Goal: Task Accomplishment & Management: Complete application form

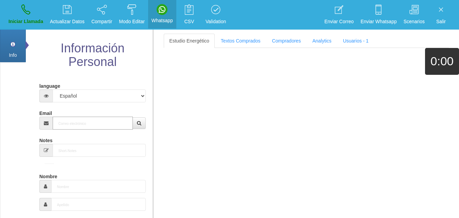
click at [70, 121] on input "Email" at bounding box center [93, 123] width 81 height 13
paste input "[EMAIL_ADDRESS][DOMAIN_NAME]"
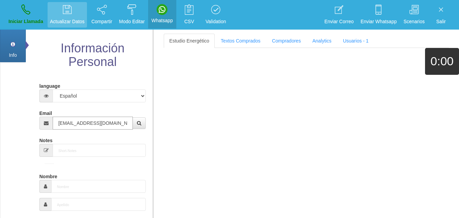
type input "[EMAIL_ADDRESS][DOMAIN_NAME]"
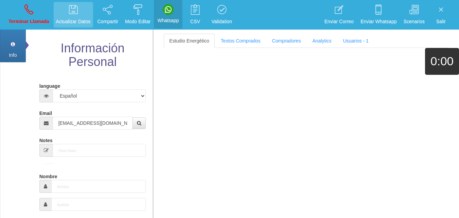
type input "[DATE]"
select select "4"
type input "Comprador bajo"
type input "[PERSON_NAME]"
select select "2"
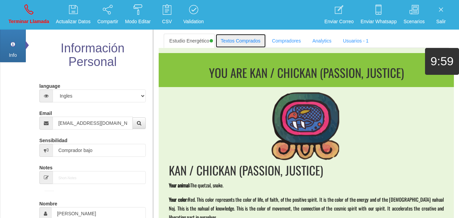
click at [247, 41] on link "Textos Comprados" at bounding box center [240, 41] width 51 height 14
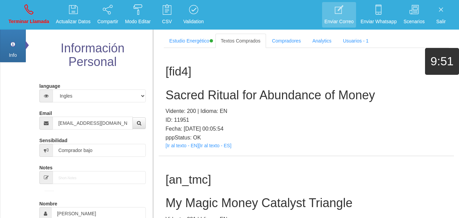
scroll to position [128, 0]
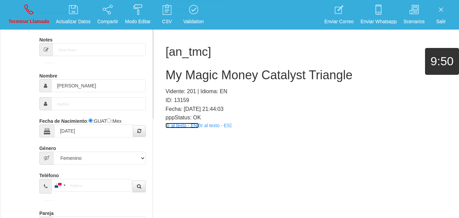
click at [183, 127] on link "[Ir al texto - EN]" at bounding box center [181, 125] width 33 height 5
click at [257, 74] on h2 "My Magic Money Catalyst Triangle" at bounding box center [306, 75] width 282 height 14
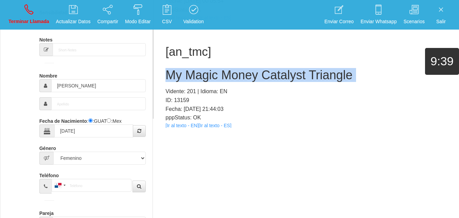
drag, startPoint x: 257, startPoint y: 74, endPoint x: 250, endPoint y: 69, distance: 8.8
click at [257, 74] on h2 "My Magic Money Catalyst Triangle" at bounding box center [306, 75] width 282 height 14
copy h2 "My Magic Money Catalyst Triangle"
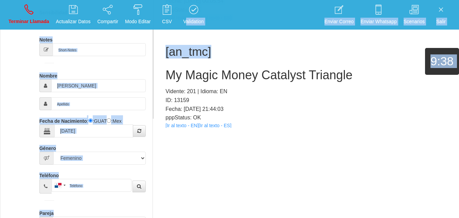
scroll to position [28, 0]
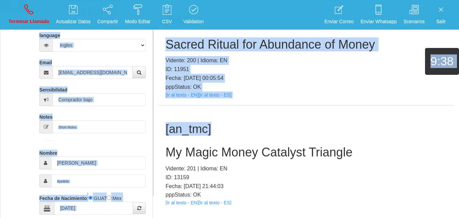
drag, startPoint x: 130, startPoint y: -14, endPoint x: 106, endPoint y: -30, distance: 29.2
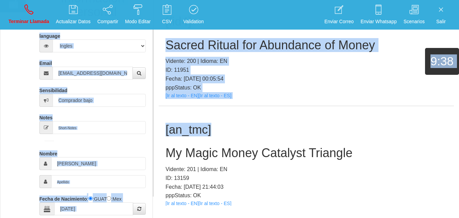
click at [106, 0] on html "Toggle navigation Terminar Llamada Actualizar Datos Compartir Modo Editar Whats…" at bounding box center [229, 59] width 459 height 218
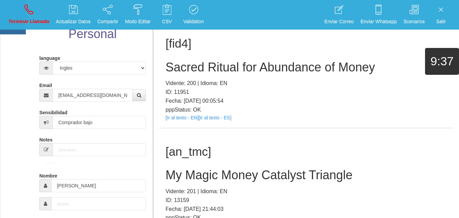
click at [215, 177] on h2 "My Magic Money Catalyst Triangle" at bounding box center [306, 175] width 282 height 14
click at [215, 176] on h2 "My Magic Money Catalyst Triangle" at bounding box center [306, 175] width 282 height 14
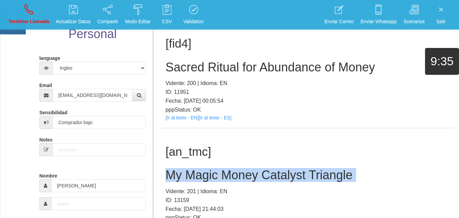
click at [215, 176] on h2 "My Magic Money Catalyst Triangle" at bounding box center [306, 175] width 282 height 14
copy h2 "My Magic Money Catalyst Triangle"
click at [21, 30] on link "Info" at bounding box center [13, 17] width 26 height 34
click at [22, 21] on p "Terminar Llamada" at bounding box center [28, 22] width 41 height 8
select select "0"
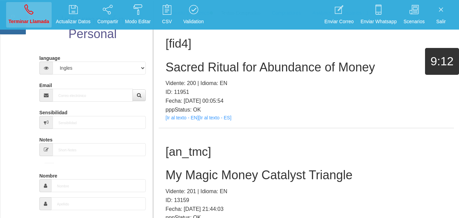
scroll to position [0, 0]
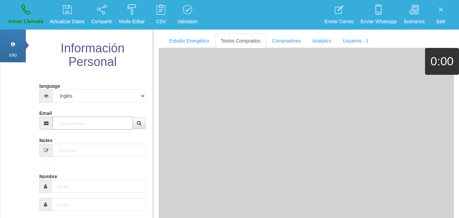
drag, startPoint x: 81, startPoint y: 130, endPoint x: 76, endPoint y: 126, distance: 6.0
click at [77, 127] on input "Email" at bounding box center [93, 123] width 81 height 13
paste input "[EMAIL_ADDRESS][DOMAIN_NAME]"
type input "[EMAIL_ADDRESS][DOMAIN_NAME]"
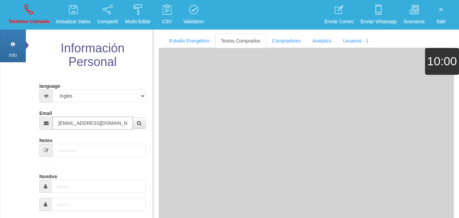
type input "24 Ago 1955"
type input "Excelente Comprador"
type input "[PERSON_NAME]"
select select "2"
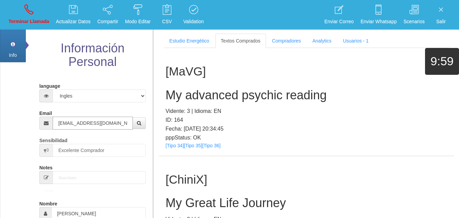
type input "[EMAIL_ADDRESS][DOMAIN_NAME]"
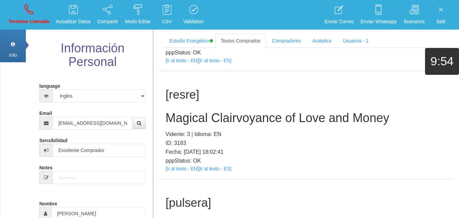
scroll to position [409, 0]
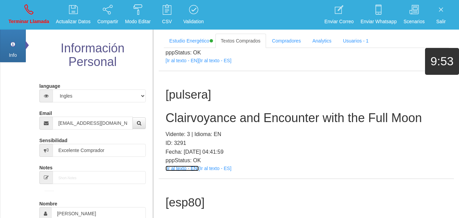
click at [183, 171] on link "[Ir al texto - EN]" at bounding box center [181, 167] width 33 height 5
click at [224, 105] on div "[pulsera] Clairvoyance and Encounter with the Full Moon Vidente: 3 | Idioma: EN…" at bounding box center [306, 125] width 295 height 108
click at [228, 112] on h2 "Clairvoyance and Encounter with the Full Moon" at bounding box center [306, 118] width 282 height 14
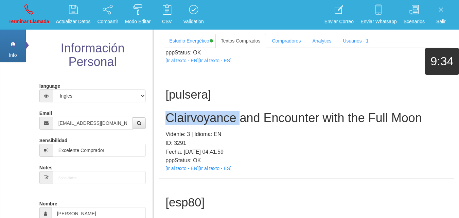
click at [228, 112] on h2 "Clairvoyance and Encounter with the Full Moon" at bounding box center [306, 118] width 282 height 14
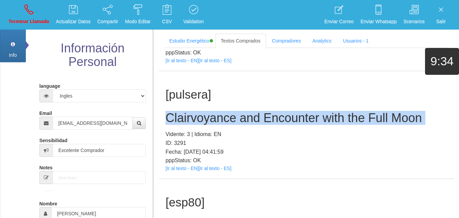
click at [228, 112] on h2 "Clairvoyance and Encounter with the Full Moon" at bounding box center [306, 118] width 282 height 14
copy h2 "Clairvoyance and Encounter with the Full Moon"
click at [37, 15] on link "Terminar Llamada" at bounding box center [29, 14] width 46 height 25
select select "0"
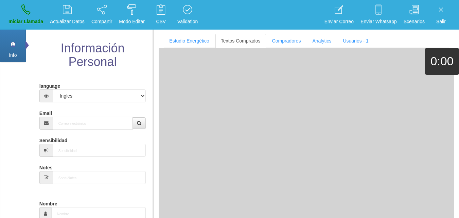
scroll to position [0, 0]
drag, startPoint x: 83, startPoint y: 117, endPoint x: 83, endPoint y: 123, distance: 5.4
click at [83, 118] on input "Email" at bounding box center [93, 123] width 81 height 13
paste input "[EMAIL_ADDRESS][DOMAIN_NAME]"
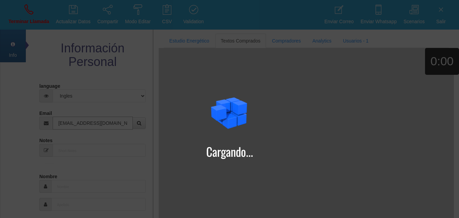
type input "[EMAIL_ADDRESS][DOMAIN_NAME]"
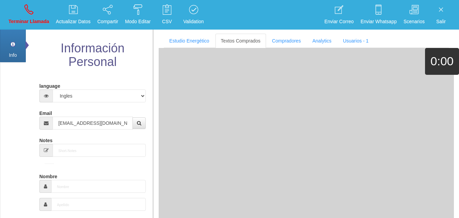
type input "7 Abr 1964"
type input "Buen Comprador"
type input "[PERSON_NAME]"
select select "2"
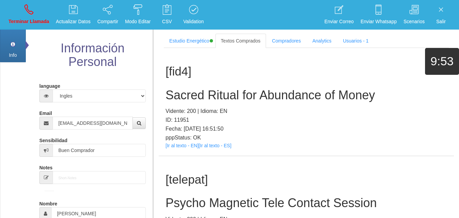
scroll to position [301, 0]
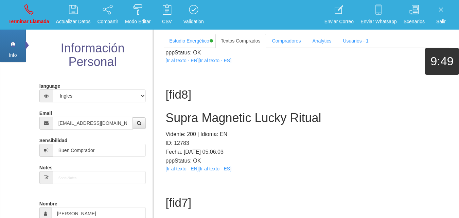
click at [188, 172] on div "[fid8] Supra Magnetic Lucky Ritual Vidente: 200 | Idioma: EN ID: 12783 Fecha: […" at bounding box center [306, 125] width 295 height 108
click at [183, 170] on link "[Ir al texto - EN]" at bounding box center [181, 168] width 33 height 5
click at [184, 121] on h2 "Supra Magnetic Lucky Ritual" at bounding box center [306, 118] width 282 height 14
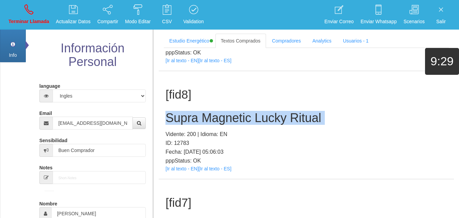
click at [184, 121] on h2 "Supra Magnetic Lucky Ritual" at bounding box center [306, 118] width 282 height 14
copy h2 "Supra Magnetic Lucky Ritual"
click at [23, 17] on link "Terminar Llamada" at bounding box center [29, 14] width 46 height 25
select select "0"
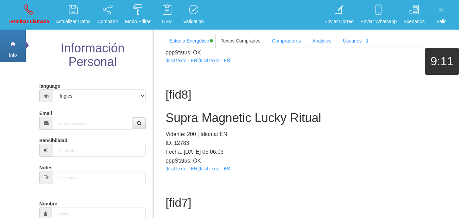
scroll to position [0, 0]
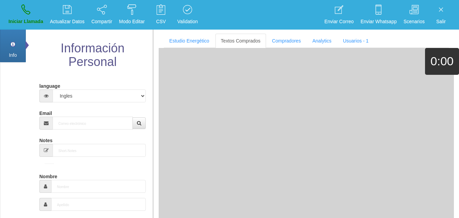
drag, startPoint x: 70, startPoint y: 114, endPoint x: 74, endPoint y: 120, distance: 7.3
click at [72, 117] on div "Email" at bounding box center [92, 118] width 107 height 22
click at [75, 121] on input "Email" at bounding box center [93, 123] width 81 height 13
paste input "[EMAIL_ADDRESS][DOMAIN_NAME]"
type input "[EMAIL_ADDRESS][DOMAIN_NAME]"
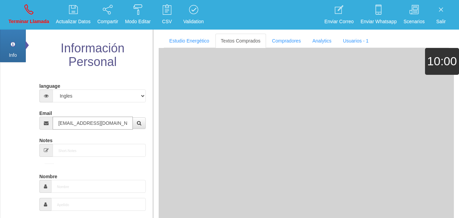
type input "[DATE]"
type input "Comprador simple"
type input "Mandy"
select select "2"
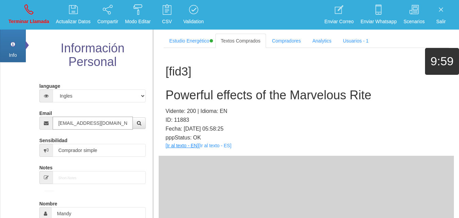
type input "[EMAIL_ADDRESS][DOMAIN_NAME]"
click at [187, 146] on link "[Ir al texto - EN]" at bounding box center [181, 145] width 33 height 5
click at [180, 147] on link "[Ir al texto - EN]" at bounding box center [181, 145] width 33 height 5
click at [208, 90] on h2 "Powerful effects of the Marvelous Rite" at bounding box center [306, 95] width 282 height 14
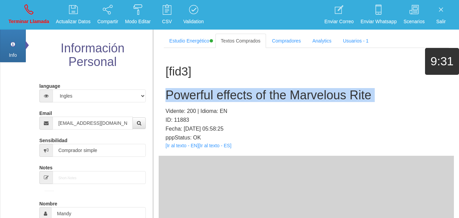
click at [208, 90] on h2 "Powerful effects of the Marvelous Rite" at bounding box center [306, 95] width 282 height 14
copy h2 "Powerful effects of the Marvelous Rite"
click at [42, 17] on link "Terminar Llamada" at bounding box center [29, 14] width 46 height 25
select select "0"
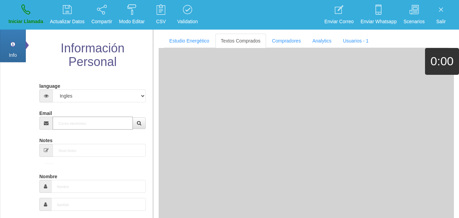
paste input "[EMAIL_ADDRESS][DOMAIN_NAME]"
click at [74, 122] on input "Email" at bounding box center [93, 123] width 81 height 13
type input "[EMAIL_ADDRESS][DOMAIN_NAME]"
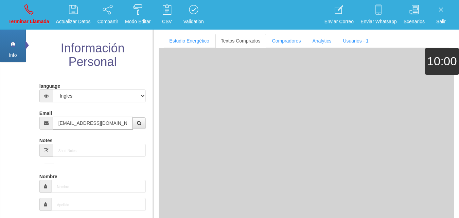
type input "[DATE]"
type input "Buen Comprador"
type input "Ann"
select select "2"
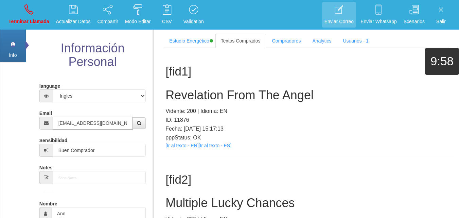
type input "[EMAIL_ADDRESS][DOMAIN_NAME]"
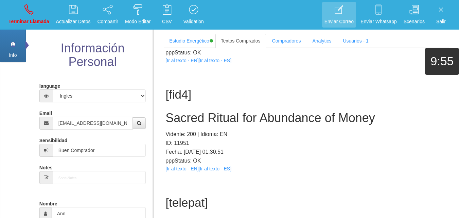
scroll to position [517, 0]
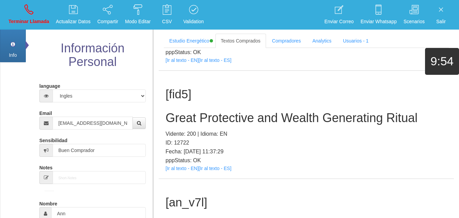
click at [184, 161] on p "pppStatus: OK" at bounding box center [306, 160] width 282 height 9
click at [189, 168] on link "[Ir al texto - EN]" at bounding box center [181, 167] width 33 height 5
click at [261, 118] on h2 "Great Protective and Wealth Generating Ritual" at bounding box center [306, 118] width 282 height 14
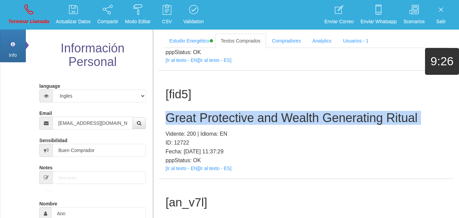
click at [261, 118] on h2 "Great Protective and Wealth Generating Ritual" at bounding box center [306, 118] width 282 height 14
copy h2 "Great Protective and Wealth Generating Ritual"
click at [36, 11] on link "Terminar Llamada" at bounding box center [29, 14] width 46 height 25
select select "0"
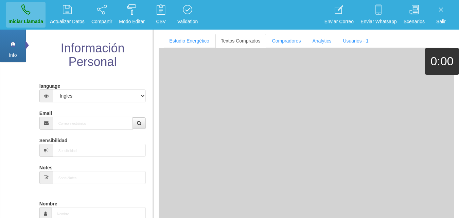
scroll to position [0, 0]
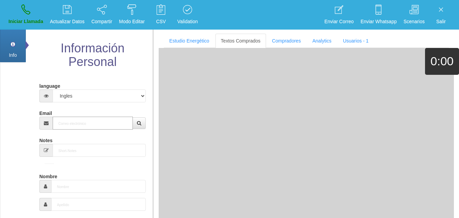
click at [67, 127] on input "Email" at bounding box center [93, 123] width 81 height 13
paste input "[EMAIL_ADDRESS][DOMAIN_NAME]"
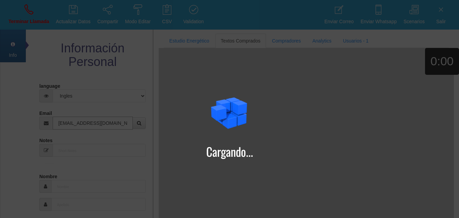
type input "[EMAIL_ADDRESS][DOMAIN_NAME]"
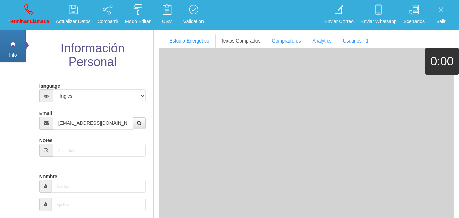
type input "[DATE]"
type input "Comprador bajo"
type input "[PERSON_NAME]"
select select "1"
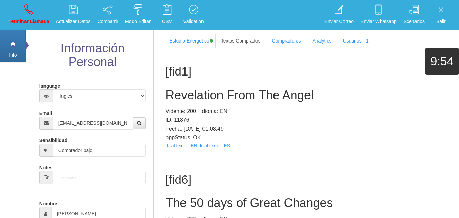
scroll to position [193, 0]
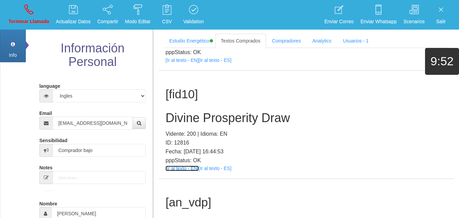
click at [187, 168] on link "[Ir al texto - EN]" at bounding box center [181, 167] width 33 height 5
drag, startPoint x: 209, startPoint y: 55, endPoint x: 209, endPoint y: 66, distance: 10.5
click at [209, 64] on div "[fid6] The 50 days of Great Changes Vidente: 200 | Idioma: EN ID: 12688 Fecha: …" at bounding box center [306, 17] width 295 height 108
drag, startPoint x: 204, startPoint y: 99, endPoint x: 203, endPoint y: 110, distance: 11.6
click at [204, 100] on h1 "[fid10]" at bounding box center [306, 94] width 282 height 13
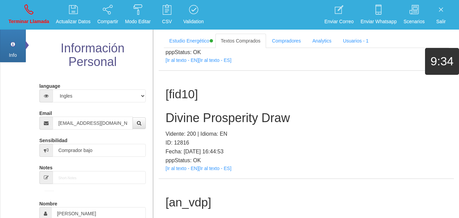
click at [202, 113] on h2 "Divine Prosperity Draw" at bounding box center [306, 118] width 282 height 14
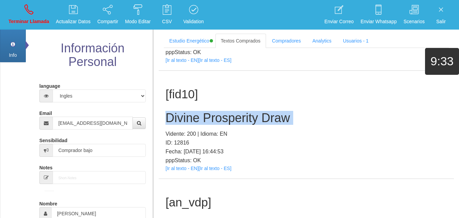
click at [202, 113] on h2 "Divine Prosperity Draw" at bounding box center [306, 118] width 282 height 14
copy h2 "Divine Prosperity Draw"
click at [30, 7] on icon at bounding box center [28, 9] width 9 height 11
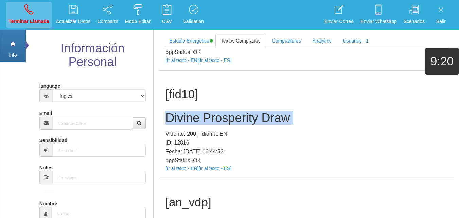
select select "0"
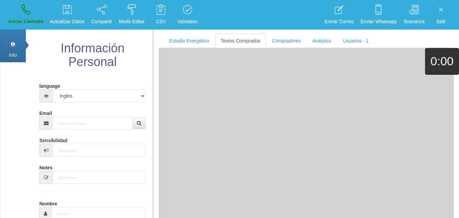
scroll to position [0, 0]
paste input "[EMAIL_ADDRESS][DOMAIN_NAME]"
click at [66, 121] on input "[EMAIL_ADDRESS][DOMAIN_NAME]" at bounding box center [93, 123] width 81 height 13
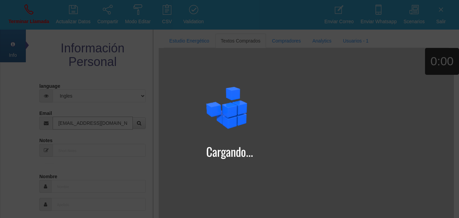
type input "[EMAIL_ADDRESS][DOMAIN_NAME]"
type input "[DATE]"
type input "Comprador simple"
type input "[PERSON_NAME]"
select select "2"
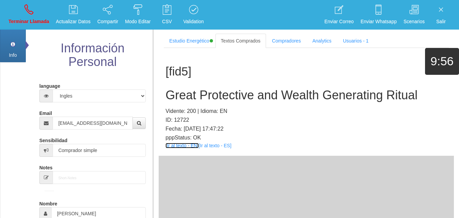
click at [187, 145] on link "[Ir al texto - EN]" at bounding box center [181, 145] width 33 height 5
click at [67, 211] on input "[PERSON_NAME]" at bounding box center [98, 213] width 95 height 13
click at [183, 86] on div "[fid5] Great Protective and Wealth Generating Ritual Vidente: 200 | Idioma: EN …" at bounding box center [306, 102] width 295 height 108
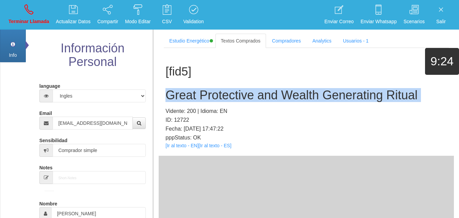
click at [183, 86] on div "[fid5] Great Protective and Wealth Generating Ritual Vidente: 200 | Idioma: EN …" at bounding box center [306, 102] width 295 height 108
copy h2 "Great Protective and Wealth Generating Ritual"
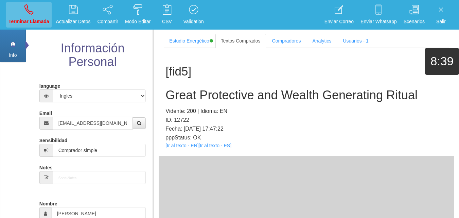
click at [43, 2] on li "Terminar Llamada" at bounding box center [29, 15] width 48 height 30
click at [41, 6] on link "Terminar Llamada" at bounding box center [29, 14] width 46 height 25
select select "0"
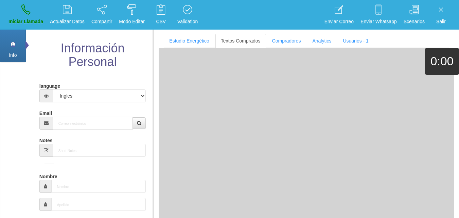
drag, startPoint x: 73, startPoint y: 113, endPoint x: 76, endPoint y: 119, distance: 6.2
click at [74, 116] on div "Email" at bounding box center [92, 118] width 107 height 22
click at [76, 119] on input "Email" at bounding box center [93, 123] width 81 height 13
paste input "[EMAIL_ADDRESS][DOMAIN_NAME]"
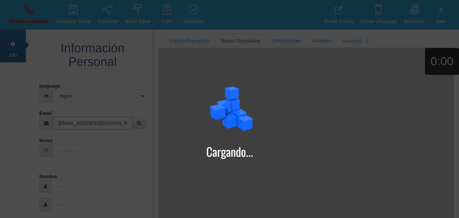
type input "[EMAIL_ADDRESS][DOMAIN_NAME]"
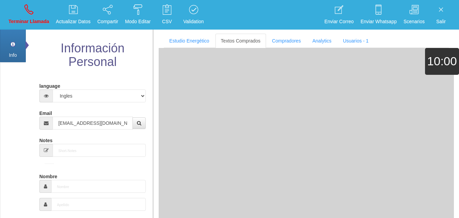
type input "21 Abr 1955"
type input "Comprador simple"
type input "[PERSON_NAME]"
select select "1"
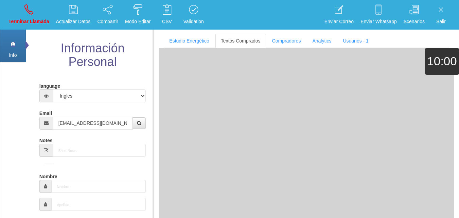
type input "5187622237"
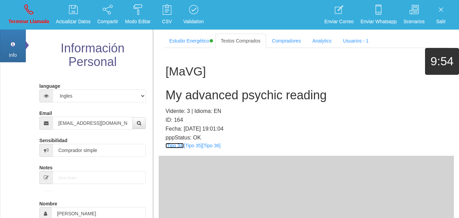
click at [182, 145] on link "[Tipo 34]" at bounding box center [174, 145] width 18 height 5
click at [195, 146] on link "[Tipo 35]" at bounding box center [193, 145] width 18 height 5
click at [212, 146] on link "[Tipo 36]" at bounding box center [211, 145] width 18 height 5
click at [242, 91] on h2 "My advanced psychic reading" at bounding box center [306, 95] width 282 height 14
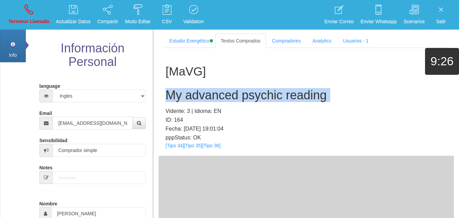
click at [242, 91] on h2 "My advanced psychic reading" at bounding box center [306, 95] width 282 height 14
copy h2 "My advanced psychic reading"
click at [45, 11] on link "Terminar Llamada" at bounding box center [29, 14] width 46 height 25
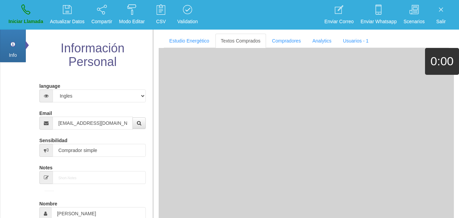
select select "0"
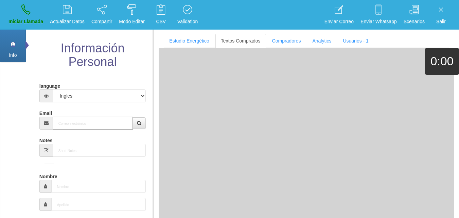
click at [131, 125] on input "Email" at bounding box center [93, 123] width 81 height 13
paste input "[EMAIL_ADDRESS][DOMAIN_NAME]"
type input "[EMAIL_ADDRESS][DOMAIN_NAME]"
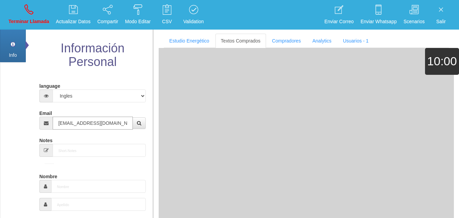
type input "[DATE]"
select select "3"
type input "Comprador bajo"
type input "[PERSON_NAME]"
select select "2"
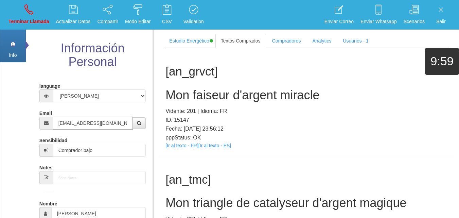
type input "[EMAIL_ADDRESS][DOMAIN_NAME]"
click at [183, 148] on div "[an_grvct] Mon faiseur d'argent miracle Vidente: 201 | Idioma: FR ID: 15147 Fec…" at bounding box center [306, 102] width 295 height 108
click at [181, 146] on link "[Ir al texto - FR]" at bounding box center [181, 145] width 33 height 5
click at [250, 99] on h2 "Mon faiseur d'argent miracle" at bounding box center [306, 95] width 282 height 14
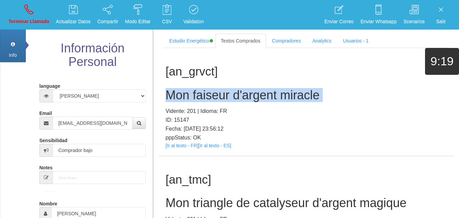
click at [249, 98] on h2 "Mon faiseur d'argent miracle" at bounding box center [306, 95] width 282 height 14
click at [37, 24] on p "Terminar Llamada" at bounding box center [28, 22] width 41 height 8
select select "0"
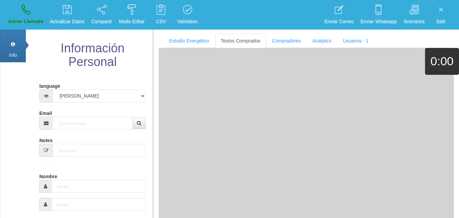
click at [97, 113] on div "Email" at bounding box center [92, 118] width 107 height 22
click at [101, 118] on input "Email" at bounding box center [93, 123] width 81 height 13
paste input "[EMAIL_ADDRESS][DOMAIN_NAME]"
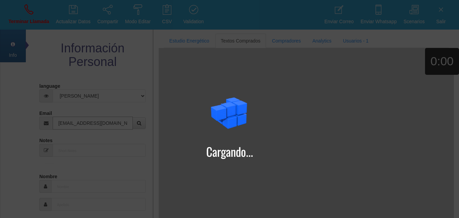
type input "[EMAIL_ADDRESS][DOMAIN_NAME]"
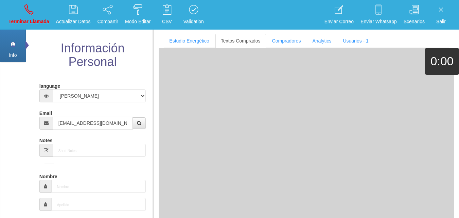
type input "7 Mayo 1973"
select select "4"
type input "Comprador bajo"
type input "[PERSON_NAME]"
select select "2"
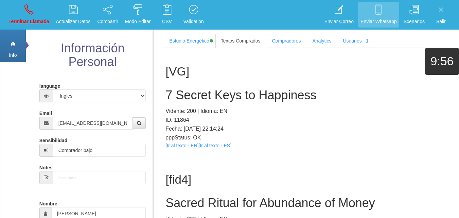
scroll to position [128, 0]
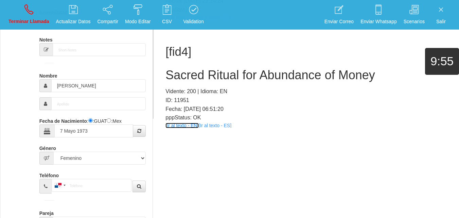
click at [178, 124] on link "[Ir al texto - EN]" at bounding box center [181, 125] width 33 height 5
click at [226, 70] on h2 "Sacred Ritual for Abundance of Money" at bounding box center [306, 75] width 282 height 14
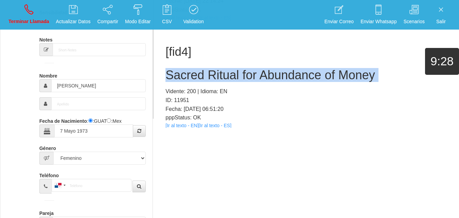
click at [226, 70] on h2 "Sacred Ritual for Abundance of Money" at bounding box center [306, 75] width 282 height 14
click at [34, 10] on link "Terminar Llamada" at bounding box center [29, 14] width 46 height 25
select select "0"
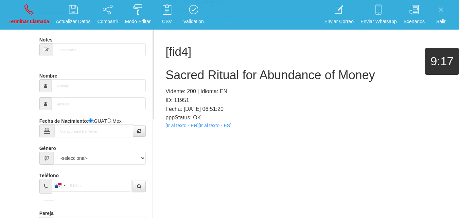
scroll to position [0, 0]
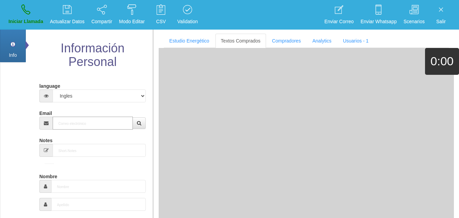
click at [64, 127] on input "Email" at bounding box center [93, 123] width 81 height 13
paste input "[EMAIL_ADDRESS][DOMAIN_NAME]"
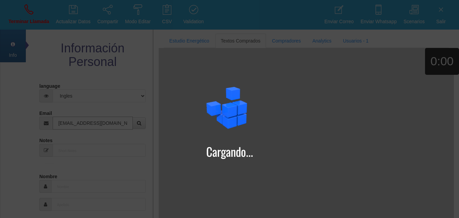
type input "[EMAIL_ADDRESS][DOMAIN_NAME]"
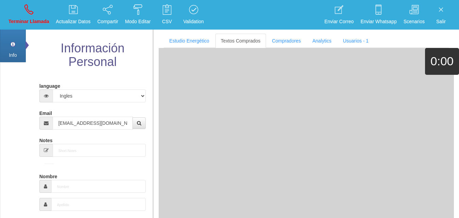
type input "3 Abr 1953"
type input "Comprador simple"
type input "[PERSON_NAME]"
select select "2"
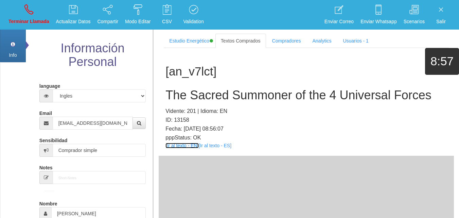
click at [180, 146] on link "[Ir al texto - EN]" at bounding box center [181, 145] width 33 height 5
click at [173, 102] on div "[an_v7lct] The Sacred Summoner of the 4 Universal Forces Vidente: 201 | Idioma:…" at bounding box center [306, 102] width 295 height 108
click at [174, 101] on h2 "The Sacred Summoner of the 4 Universal Forces" at bounding box center [306, 95] width 282 height 14
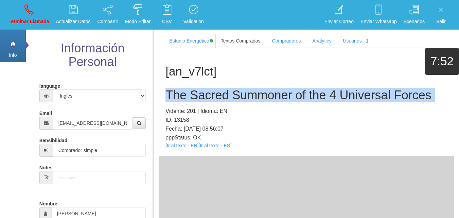
click at [174, 101] on h2 "The Sacred Summoner of the 4 Universal Forces" at bounding box center [306, 95] width 282 height 14
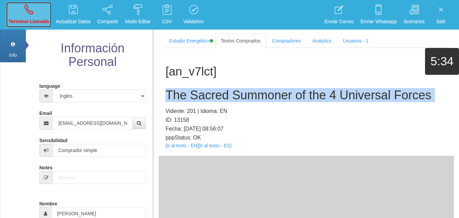
drag, startPoint x: 20, startPoint y: 7, endPoint x: 33, endPoint y: 27, distance: 23.0
click at [20, 7] on link "Terminar Llamada" at bounding box center [29, 14] width 46 height 25
select select "0"
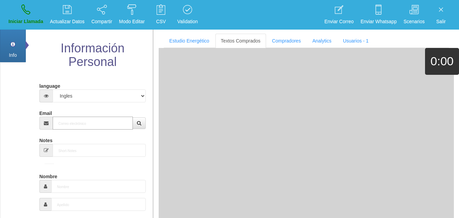
click at [91, 121] on input "Email" at bounding box center [93, 123] width 81 height 13
paste input "[EMAIL_ADDRESS][DOMAIN_NAME]"
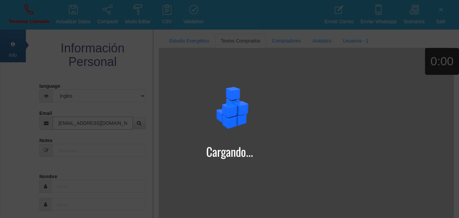
type input "[EMAIL_ADDRESS][DOMAIN_NAME]"
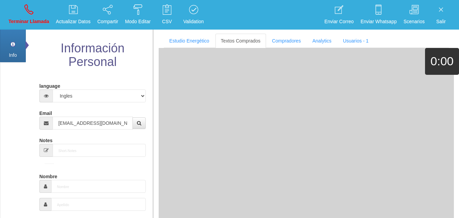
type input "17 Ene 1948"
type input "Buen Comprador"
type input "[PERSON_NAME]"
select select "2"
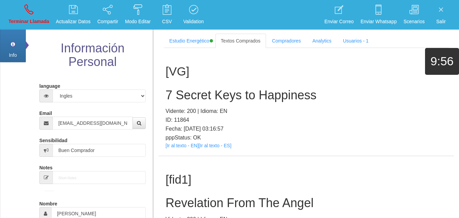
scroll to position [517, 0]
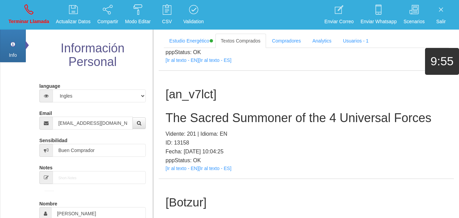
click at [174, 173] on div "[an_v7lct] The Sacred Summoner of the 4 Universal Forces Vidente: 201 | Idioma:…" at bounding box center [306, 125] width 295 height 108
click at [171, 169] on link "[Ir al texto - EN]" at bounding box center [181, 167] width 33 height 5
drag, startPoint x: 215, startPoint y: 130, endPoint x: 208, endPoint y: 122, distance: 10.4
click at [213, 128] on div "[an_v7lct] The Sacred Summoner of the 4 Universal Forces Vidente: 201 | Idioma:…" at bounding box center [306, 125] width 295 height 108
click at [206, 119] on h2 "The Sacred Summoner of the 4 Universal Forces" at bounding box center [306, 118] width 282 height 14
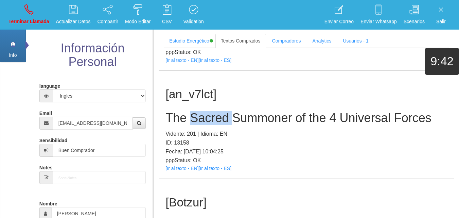
click at [206, 119] on h2 "The Sacred Summoner of the 4 Universal Forces" at bounding box center [306, 118] width 282 height 14
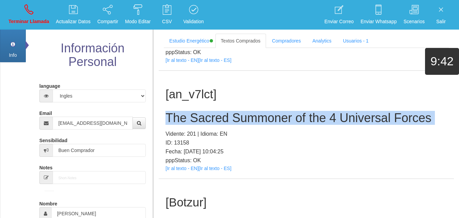
click at [206, 119] on h2 "The Sacred Summoner of the 4 Universal Forces" at bounding box center [306, 118] width 282 height 14
